Goal: Task Accomplishment & Management: Use online tool/utility

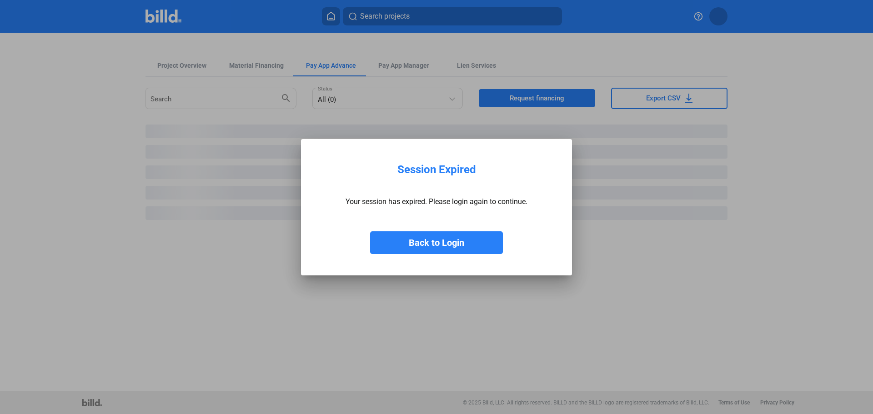
click at [442, 245] on button "Back to Login" at bounding box center [436, 242] width 133 height 23
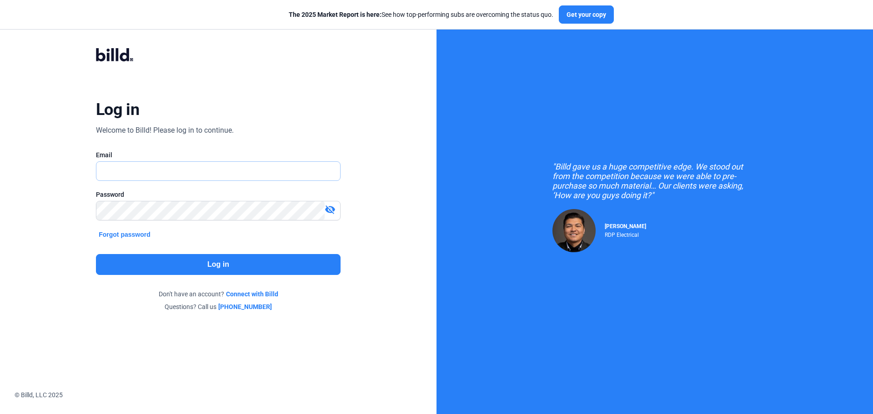
type input "[EMAIL_ADDRESS][DOMAIN_NAME]"
click at [221, 265] on button "Log in" at bounding box center [218, 264] width 245 height 21
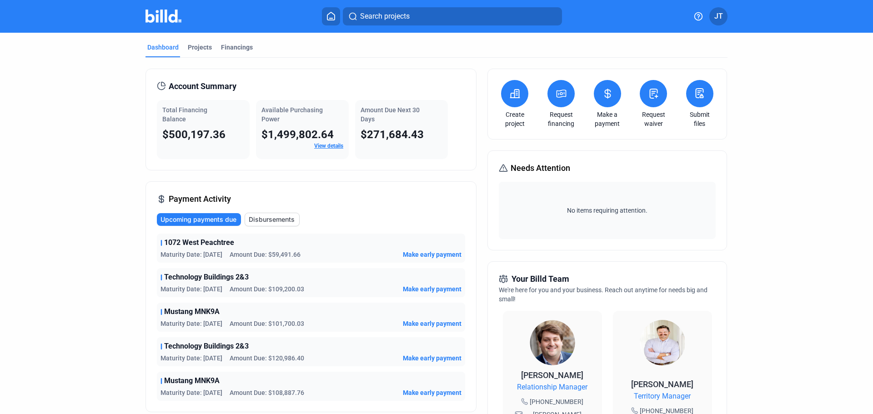
click at [703, 100] on submit-files-icon at bounding box center [699, 94] width 11 height 12
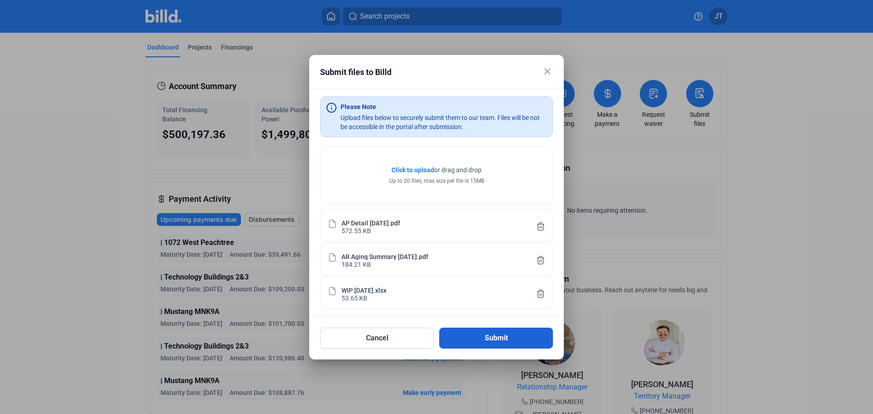
click at [486, 341] on button "Submit" at bounding box center [496, 338] width 114 height 21
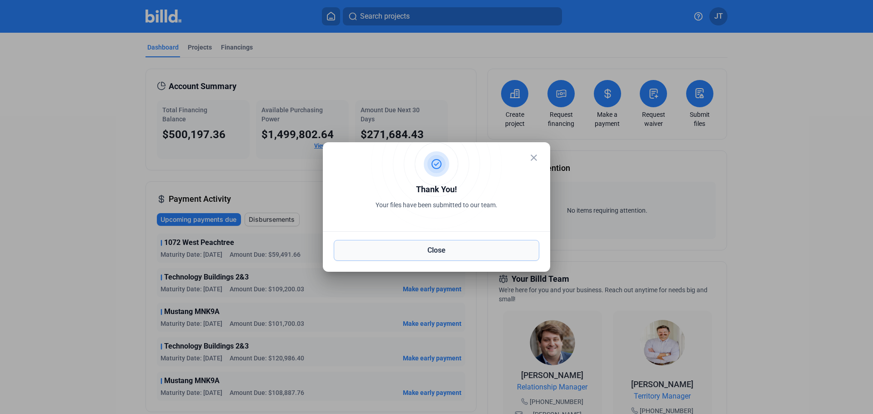
click at [441, 251] on button "Close" at bounding box center [437, 250] width 206 height 21
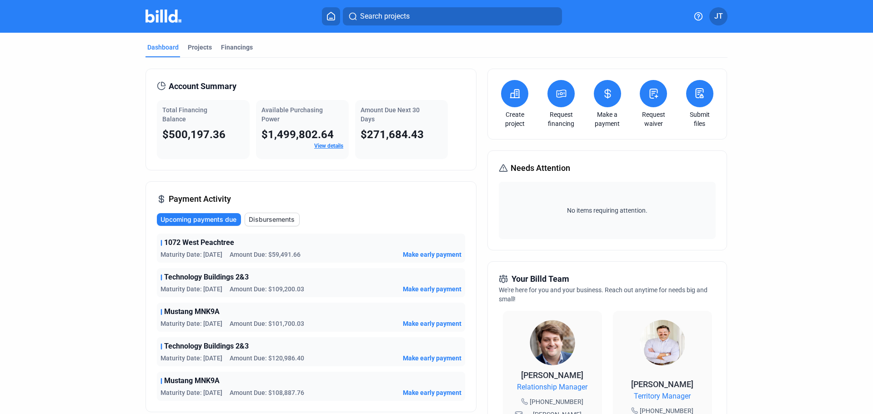
click at [108, 209] on dashboard "Dashboard Projects Financings Account Summary Total Financing Balance $500,197.…" at bounding box center [437, 347] width 786 height 629
